Goal: Answer question/provide support: Share knowledge or assist other users

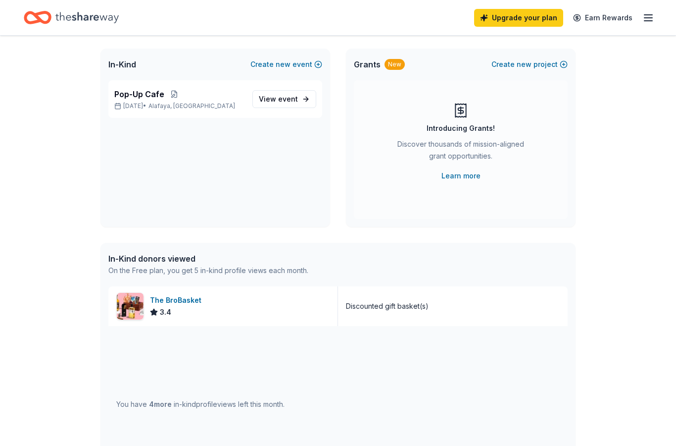
scroll to position [53, 0]
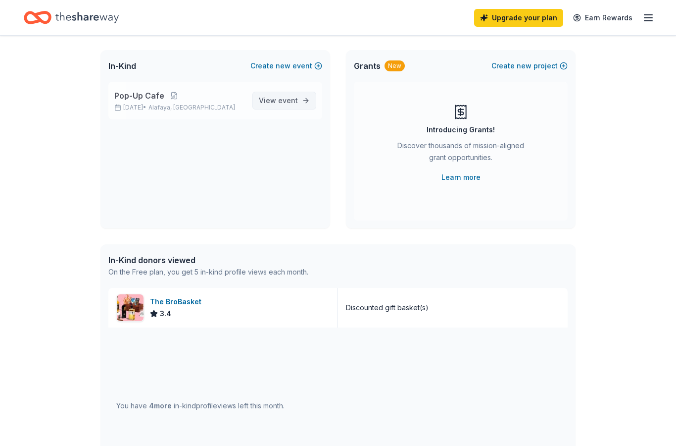
click at [300, 103] on link "View event" at bounding box center [284, 101] width 64 height 18
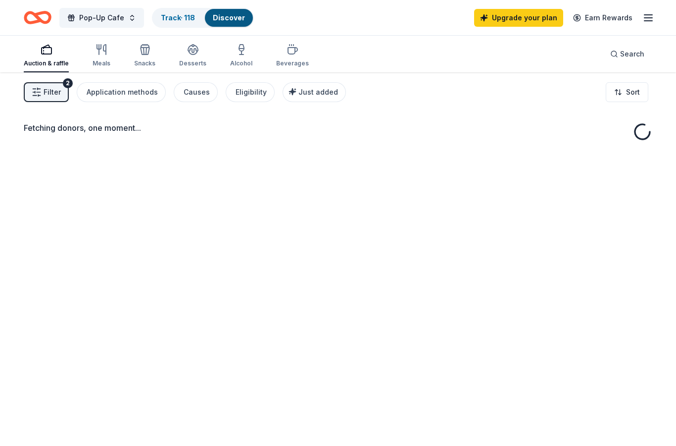
click at [233, 18] on link "Discover" at bounding box center [229, 17] width 32 height 8
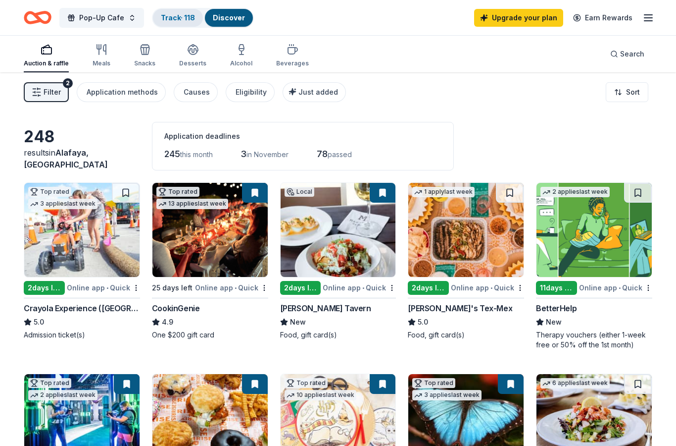
click at [188, 18] on link "Track · 118" at bounding box center [178, 17] width 34 height 8
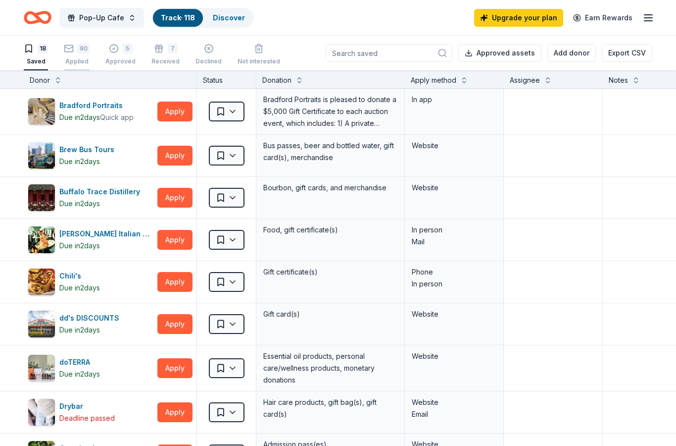
click at [76, 56] on div "80 Applied" at bounding box center [77, 55] width 26 height 22
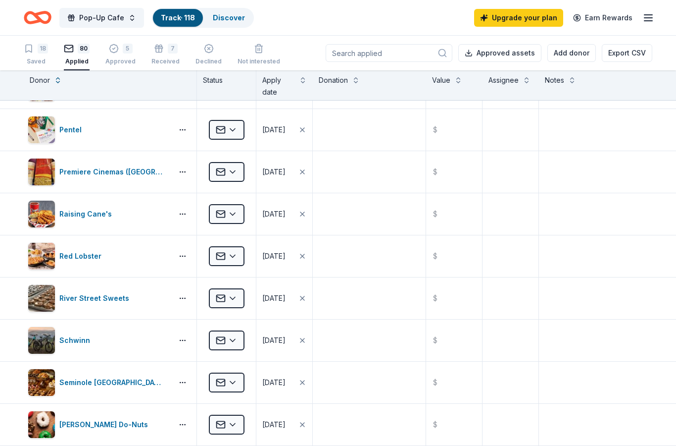
scroll to position [2264, 0]
click at [244, 208] on button "Applied" at bounding box center [227, 213] width 36 height 20
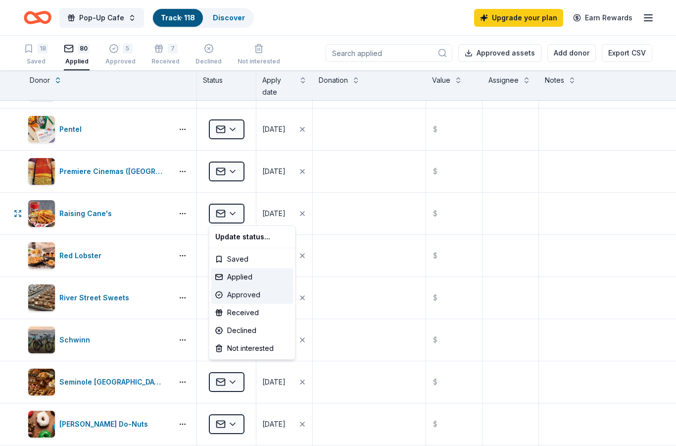
click at [263, 298] on div "Approved" at bounding box center [252, 295] width 82 height 18
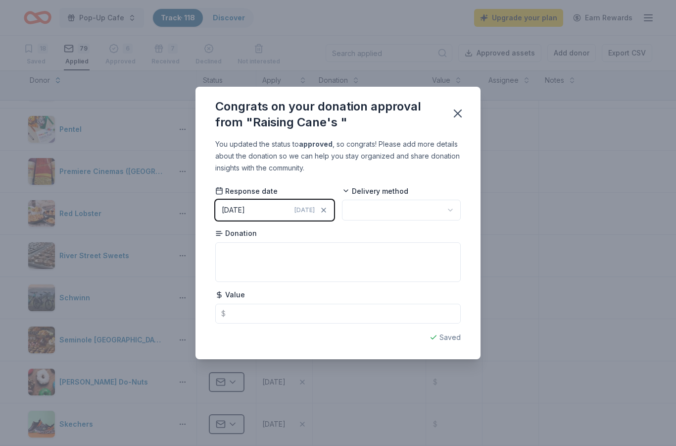
click at [404, 213] on button "button" at bounding box center [401, 210] width 119 height 21
click at [400, 238] on div "Mail" at bounding box center [402, 234] width 115 height 18
click at [360, 279] on textarea at bounding box center [338, 262] width 246 height 40
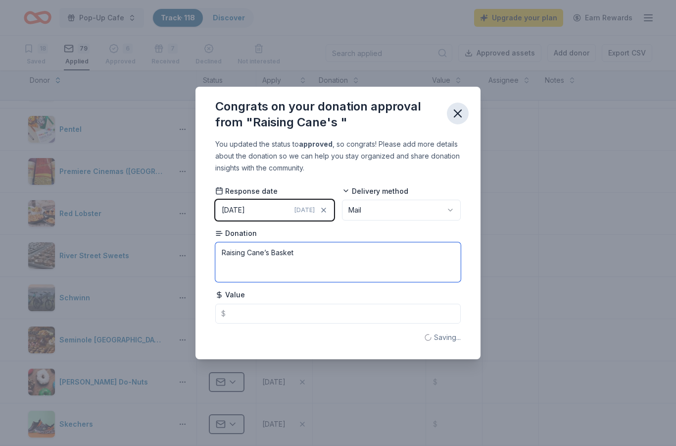
type textarea "Raising Cane’s Basket"
click at [464, 113] on icon "button" at bounding box center [458, 113] width 14 height 14
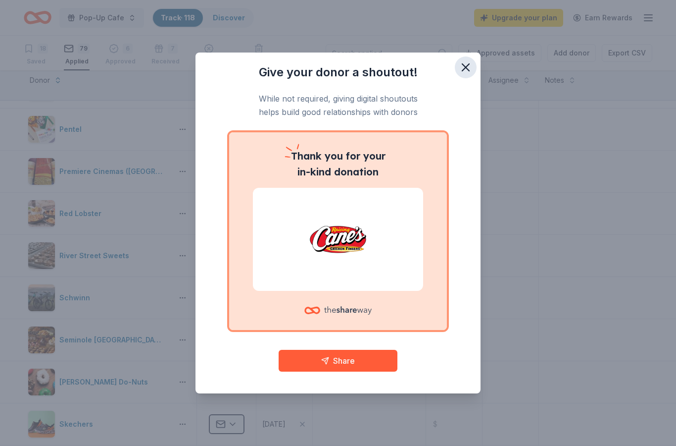
click at [467, 74] on icon "button" at bounding box center [466, 67] width 14 height 14
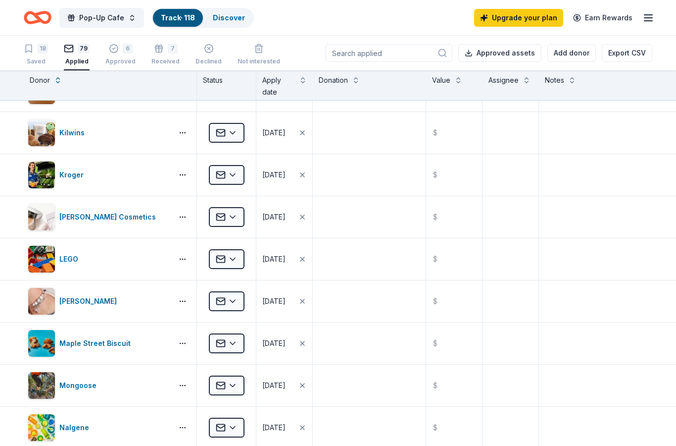
scroll to position [1667, 0]
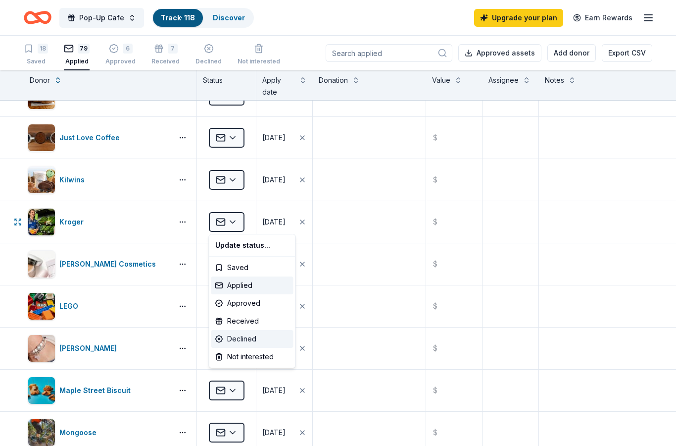
click at [249, 343] on div "Declined" at bounding box center [252, 339] width 82 height 18
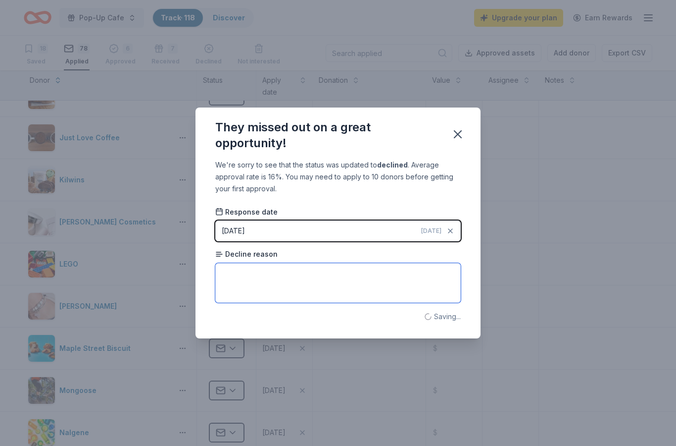
click at [286, 294] on textarea at bounding box center [338, 283] width 246 height 40
type textarea "Cannot help at this time"
click at [451, 140] on button "button" at bounding box center [458, 134] width 22 height 22
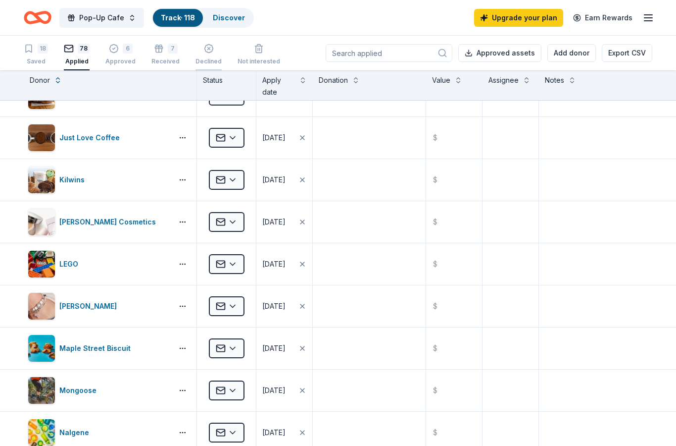
click at [199, 56] on div "Declined" at bounding box center [209, 55] width 26 height 22
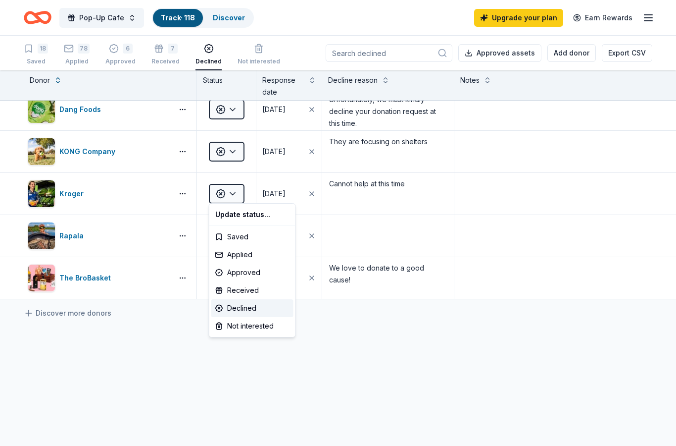
click at [161, 363] on html "Pop-Up Cafe Track · 118 Discover Upgrade your plan Earn Rewards 18 Saved 78 App…" at bounding box center [338, 223] width 676 height 446
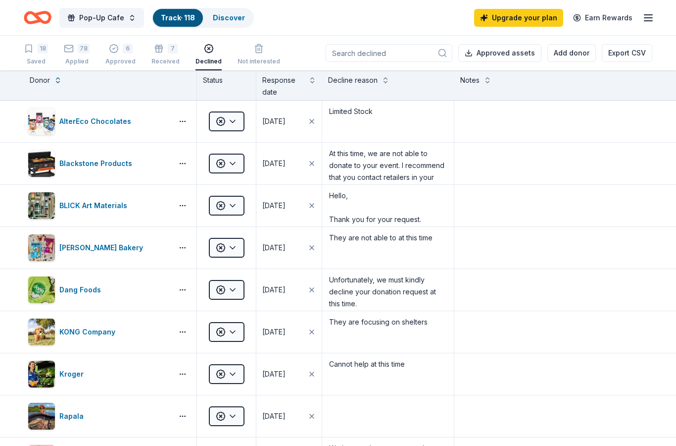
scroll to position [-1, 0]
click at [160, 59] on div "Received" at bounding box center [165, 61] width 28 height 8
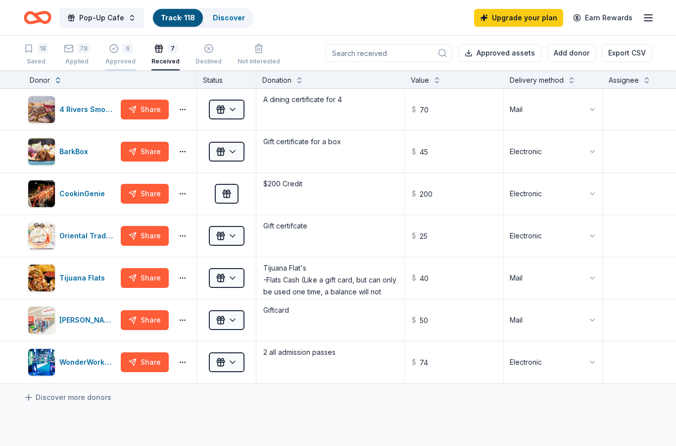
click at [118, 48] on div "6" at bounding box center [120, 43] width 30 height 10
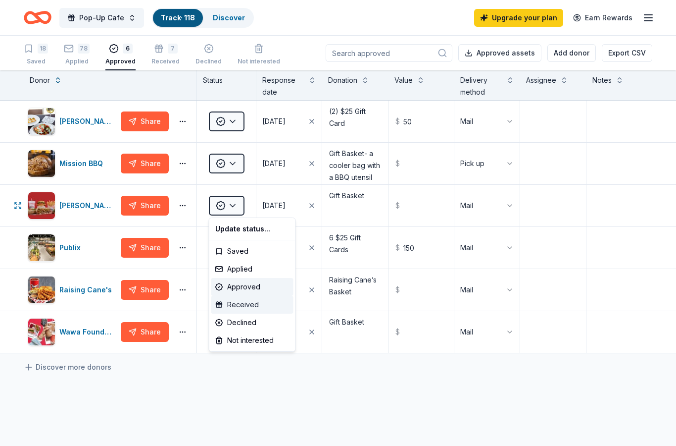
click at [255, 302] on div "Received" at bounding box center [252, 305] width 82 height 18
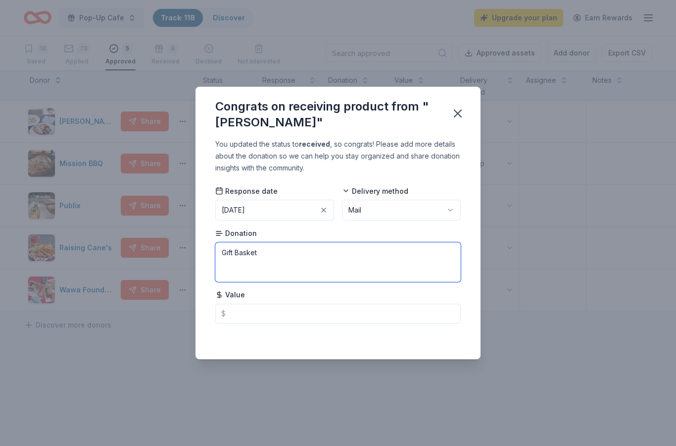
click at [337, 261] on textarea "Gift Basket" at bounding box center [338, 262] width 246 height 40
type textarea "Gift Basket, Had a bag, a sticker, a cup and a $10 gift card to Portillio’s"
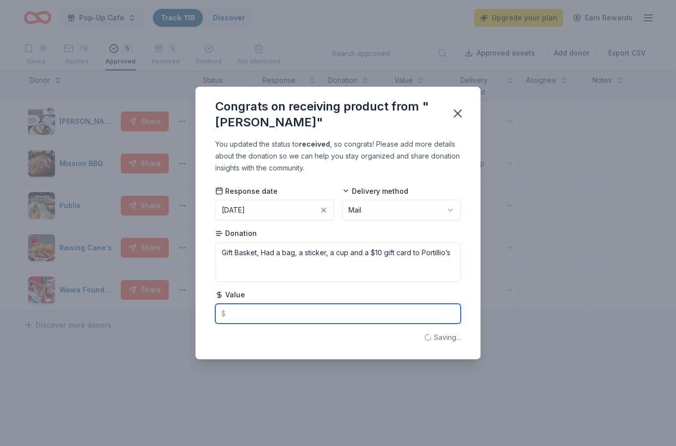
click at [316, 307] on input "text" at bounding box center [338, 313] width 246 height 20
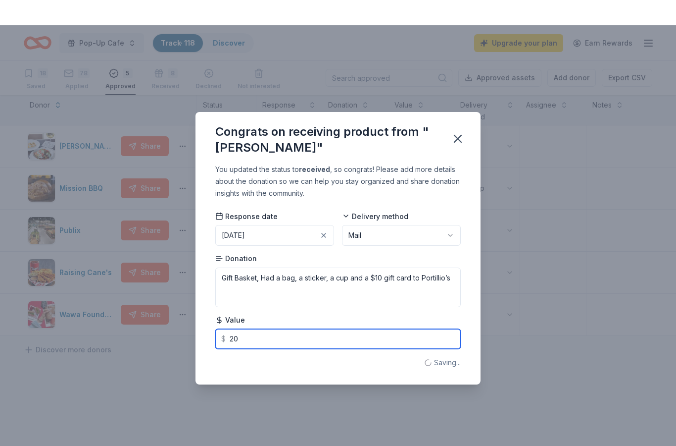
scroll to position [26, 0]
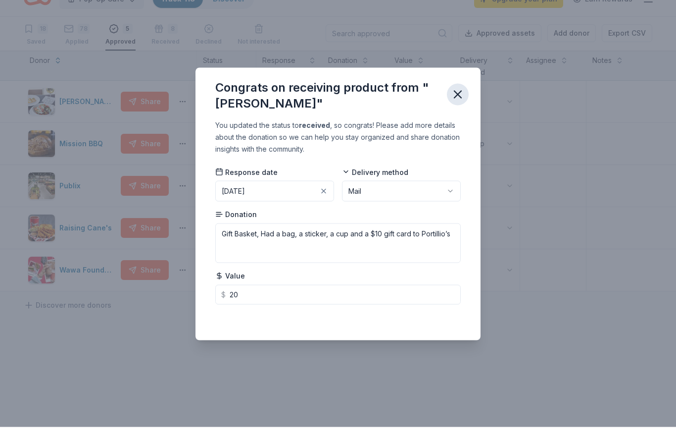
click at [452, 106] on icon "button" at bounding box center [458, 113] width 14 height 14
type input "20.00"
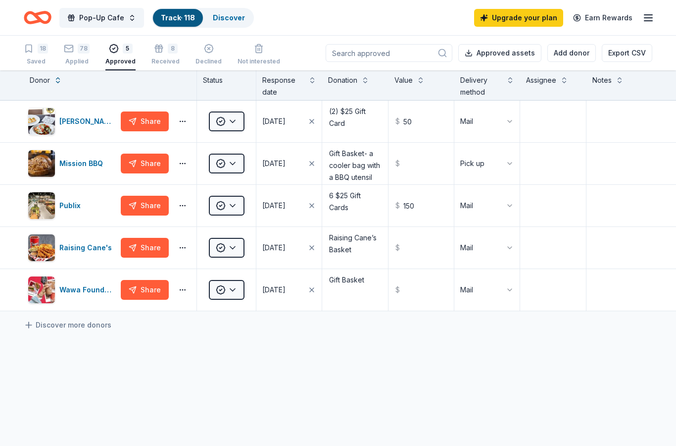
scroll to position [0, 0]
click at [156, 52] on icon "button" at bounding box center [159, 51] width 6 height 4
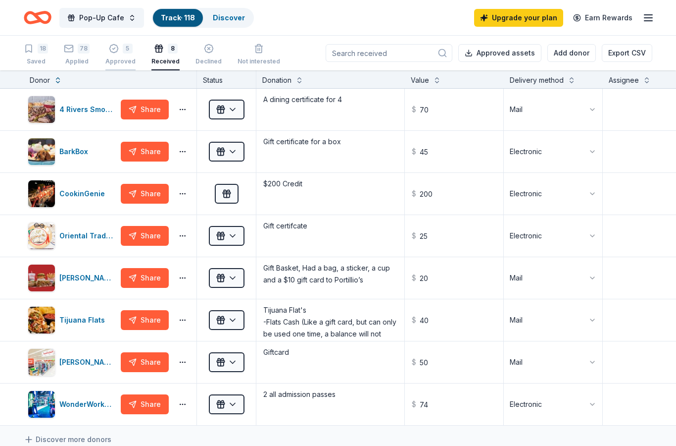
click at [113, 58] on div "Approved" at bounding box center [120, 56] width 30 height 8
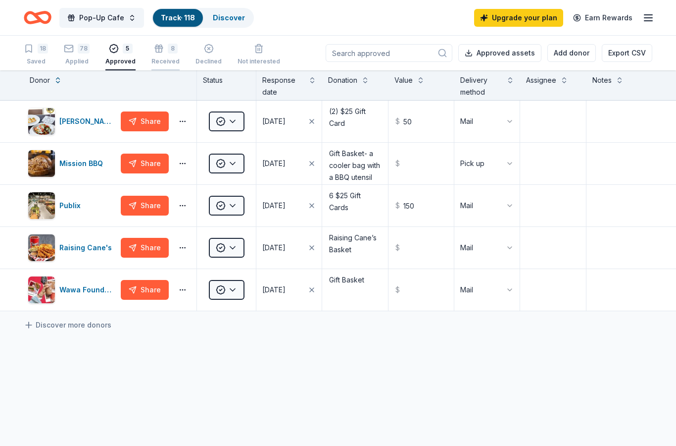
click at [163, 46] on div "8" at bounding box center [165, 49] width 28 height 10
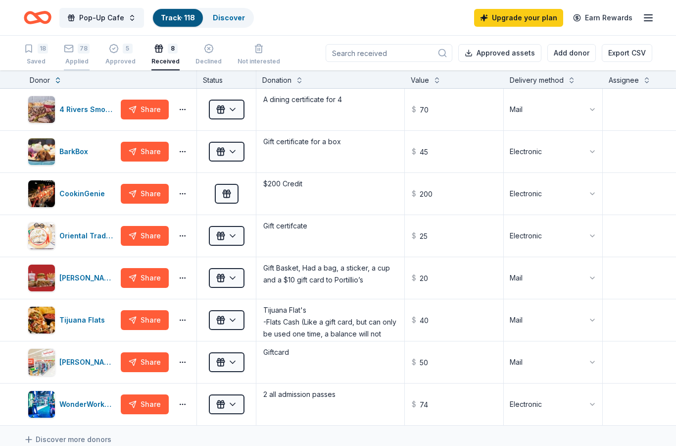
click at [72, 51] on rect "button" at bounding box center [69, 48] width 8 height 6
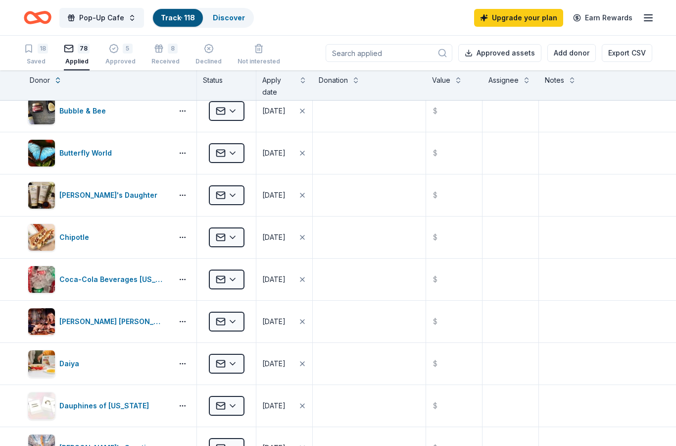
scroll to position [302, 0]
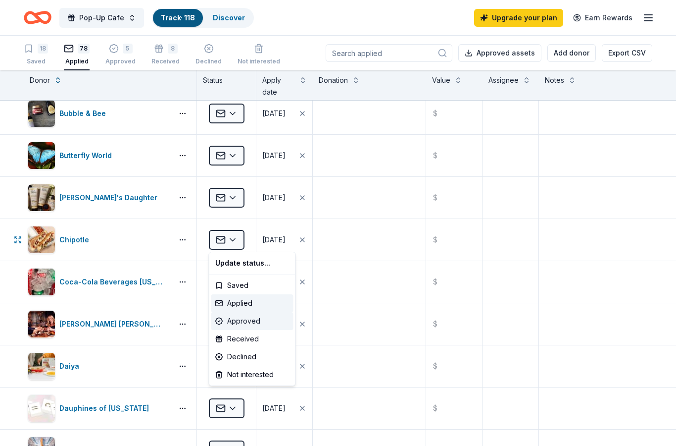
click at [251, 324] on div "Approved" at bounding box center [252, 321] width 82 height 18
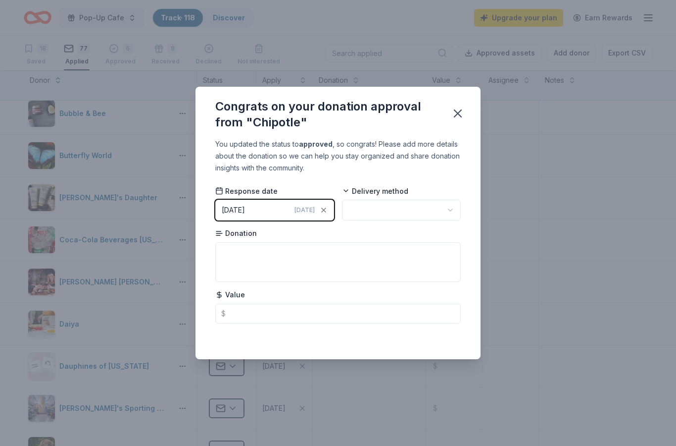
click at [394, 209] on button "button" at bounding box center [401, 210] width 119 height 21
click at [379, 237] on div "Mail" at bounding box center [402, 234] width 115 height 18
click at [341, 258] on textarea at bounding box center [338, 262] width 246 height 40
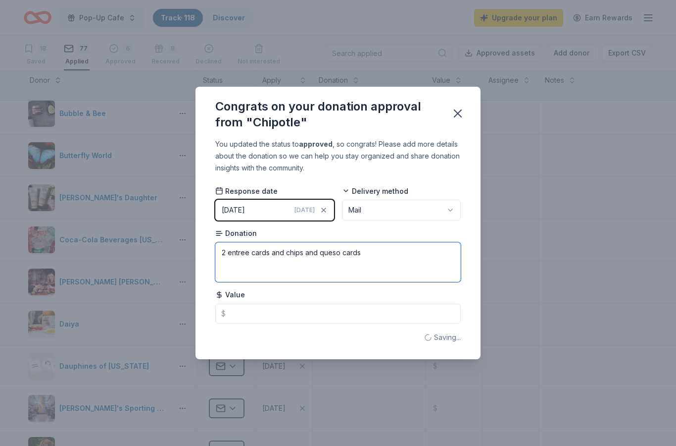
type textarea "2 entree cards and chips and queso cards"
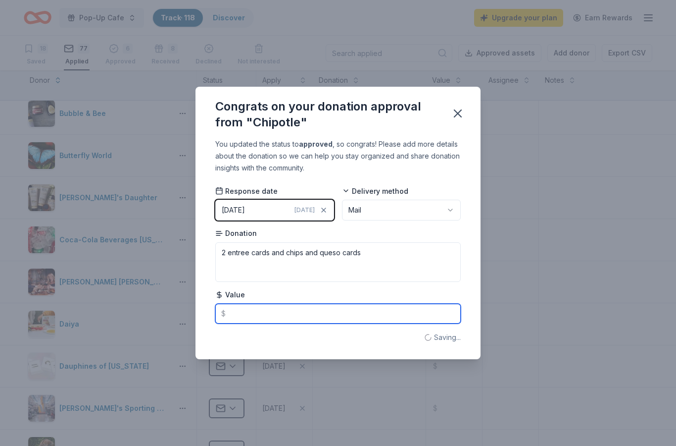
click at [392, 321] on input "text" at bounding box center [338, 313] width 246 height 20
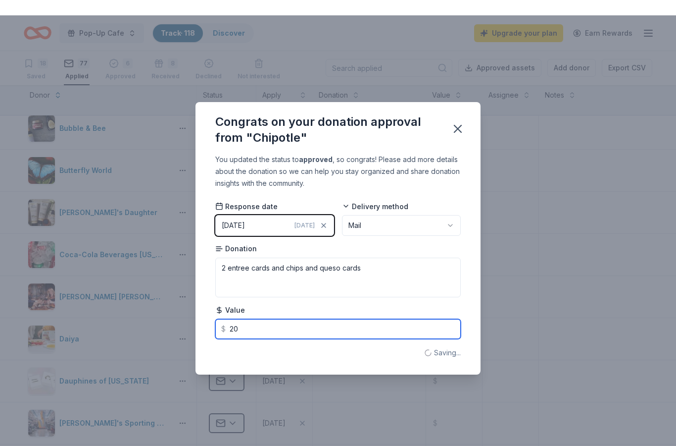
scroll to position [40, 0]
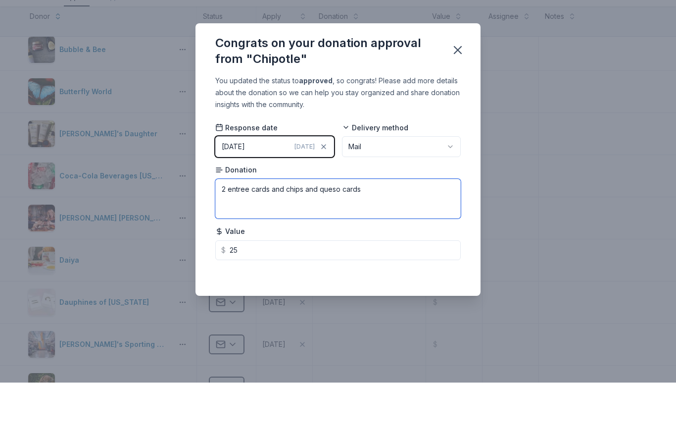
click at [270, 242] on textarea "2 entree cards and chips and queso cards" at bounding box center [338, 262] width 246 height 40
type input "25.00"
click at [280, 242] on textarea "2 entree cards and chips and queso cards" at bounding box center [338, 262] width 246 height 40
click at [225, 242] on textarea "2 entree cards and one chips and queso cards" at bounding box center [338, 262] width 246 height 40
click at [352, 242] on textarea "Two entree cards and one chips and queso cards" at bounding box center [338, 262] width 246 height 40
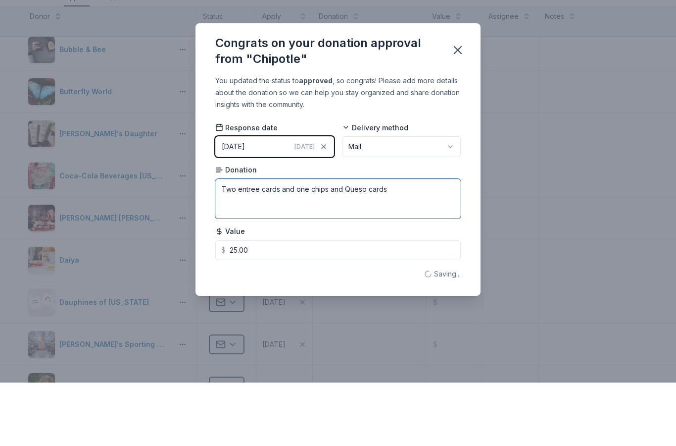
click at [312, 242] on textarea "Two entree cards and one chips and Queso cards" at bounding box center [338, 262] width 246 height 40
click at [236, 242] on textarea "Two entree cards and one Chips and Queso cards" at bounding box center [338, 262] width 246 height 40
type textarea "Two Entree cards and one Chips and Queso cards"
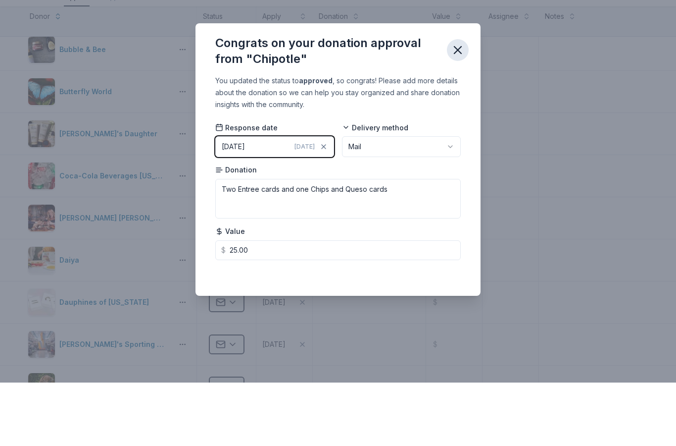
click at [450, 102] on button "button" at bounding box center [458, 113] width 22 height 22
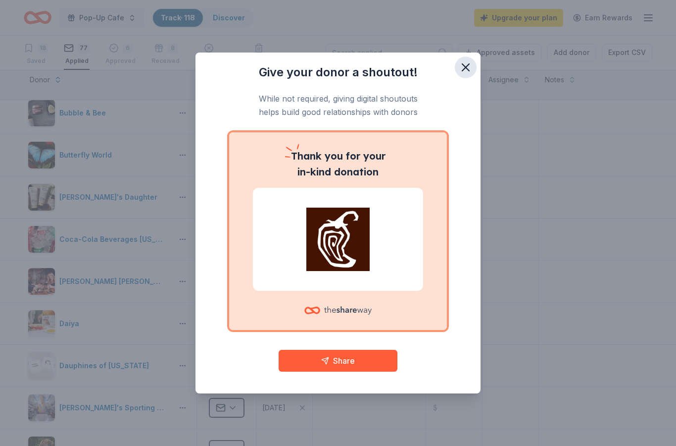
click at [469, 66] on icon "button" at bounding box center [466, 67] width 14 height 14
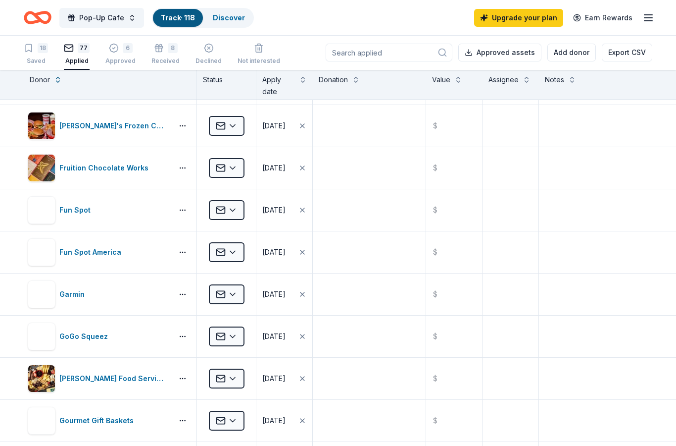
scroll to position [1056, 0]
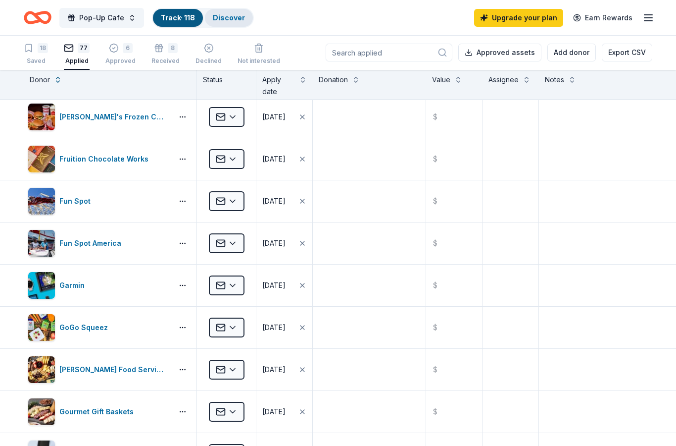
click at [234, 14] on link "Discover" at bounding box center [229, 17] width 32 height 8
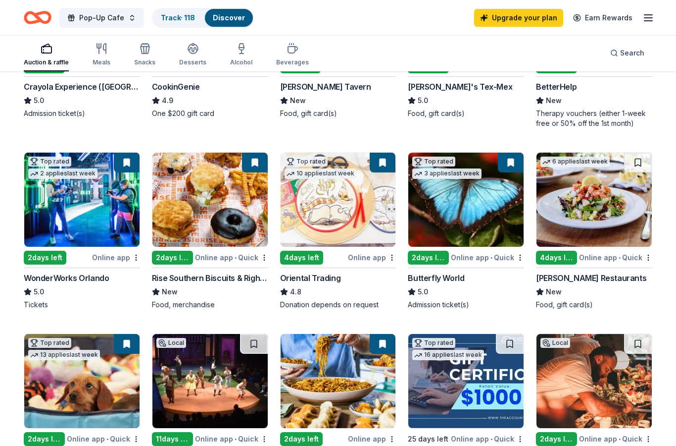
scroll to position [222, 0]
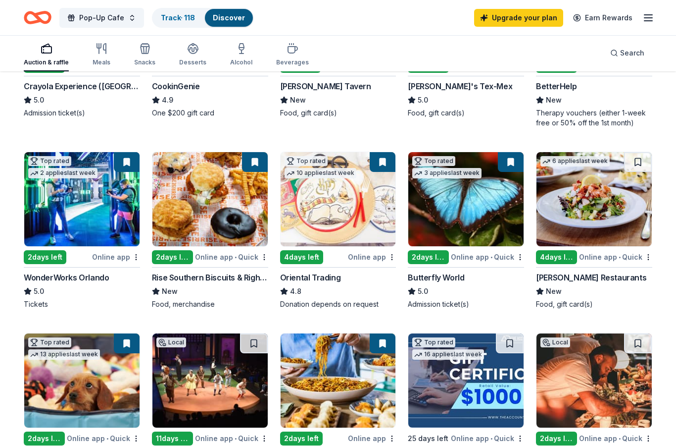
click at [582, 192] on img at bounding box center [594, 199] width 115 height 94
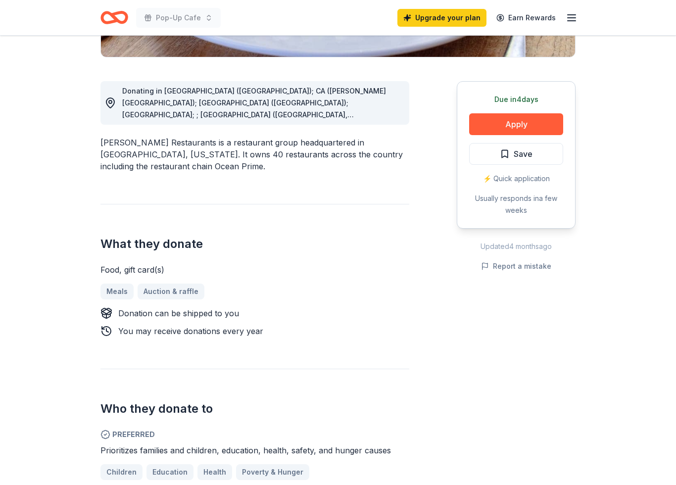
scroll to position [240, 0]
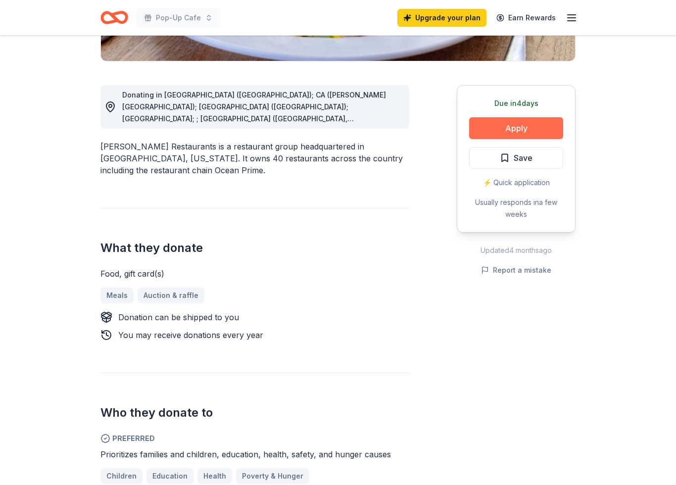
click at [542, 128] on button "Apply" at bounding box center [516, 128] width 94 height 22
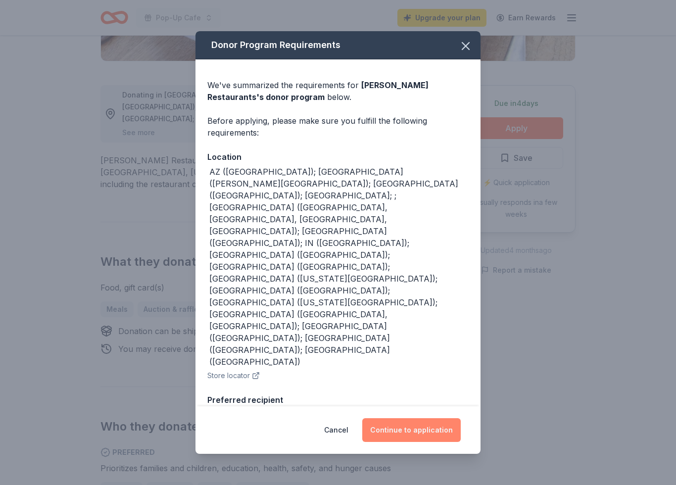
click at [402, 432] on button "Continue to application" at bounding box center [411, 430] width 99 height 24
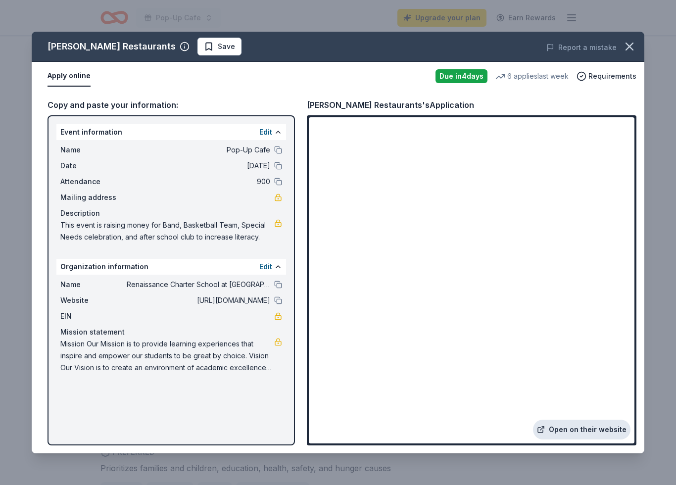
click at [596, 420] on link "Open on their website" at bounding box center [582, 430] width 98 height 20
